Goal: Task Accomplishment & Management: Use online tool/utility

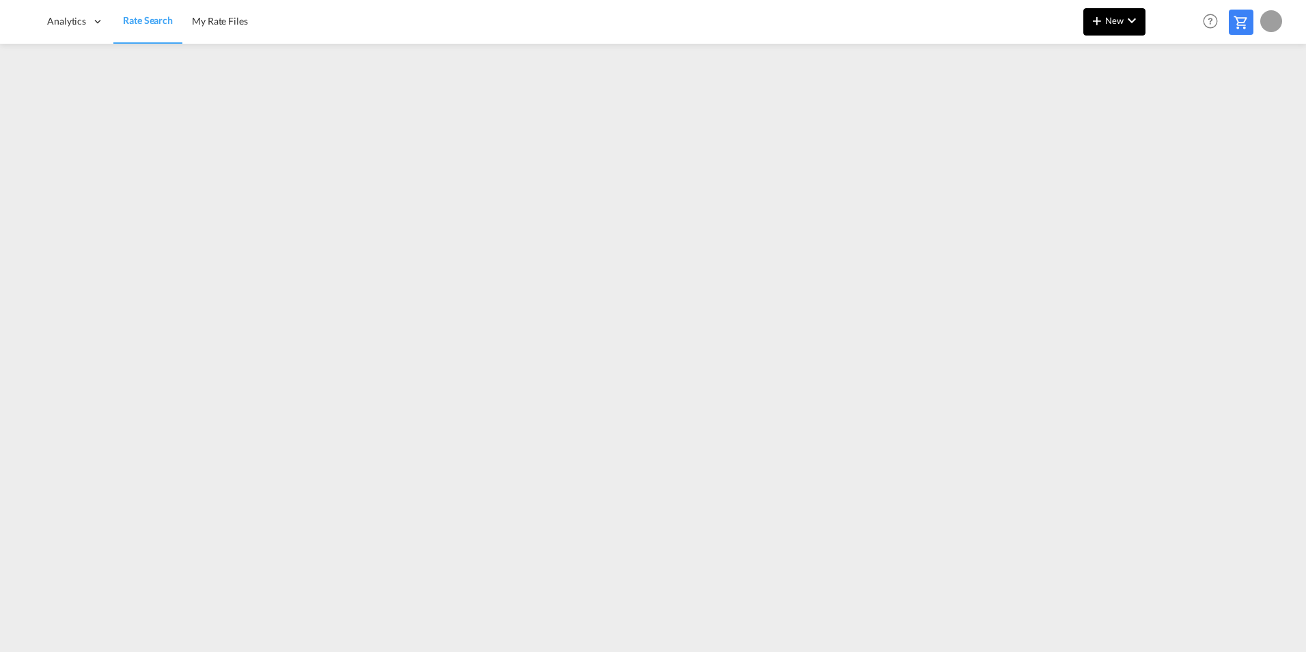
click at [1111, 23] on span "New" at bounding box center [1114, 20] width 51 height 11
click at [1178, 104] on span "Ratesheet" at bounding box center [1170, 102] width 15 height 27
click at [133, 27] on span "Rate Search" at bounding box center [147, 21] width 49 height 12
